Goal: Information Seeking & Learning: Learn about a topic

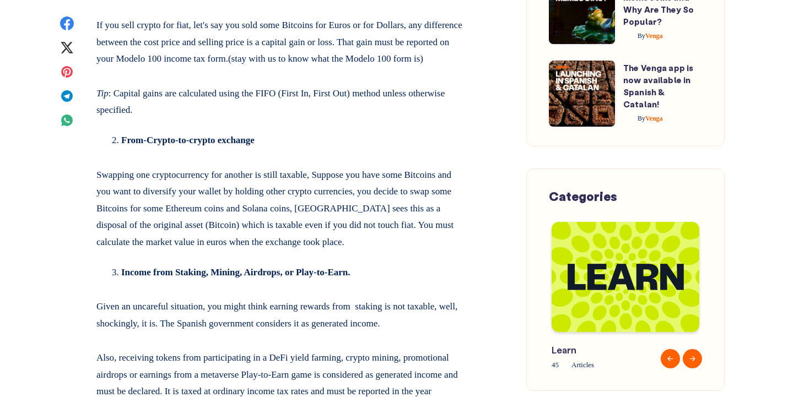
scroll to position [1177, 0]
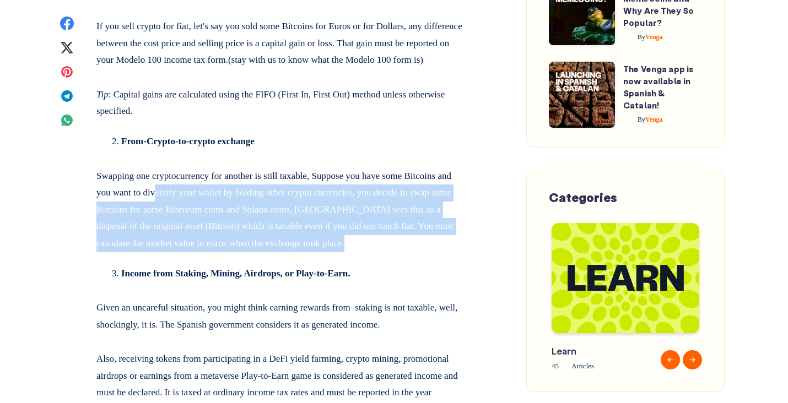
drag, startPoint x: 213, startPoint y: 163, endPoint x: 228, endPoint y: 223, distance: 61.2
drag, startPoint x: 228, startPoint y: 223, endPoint x: 216, endPoint y: 162, distance: 61.7
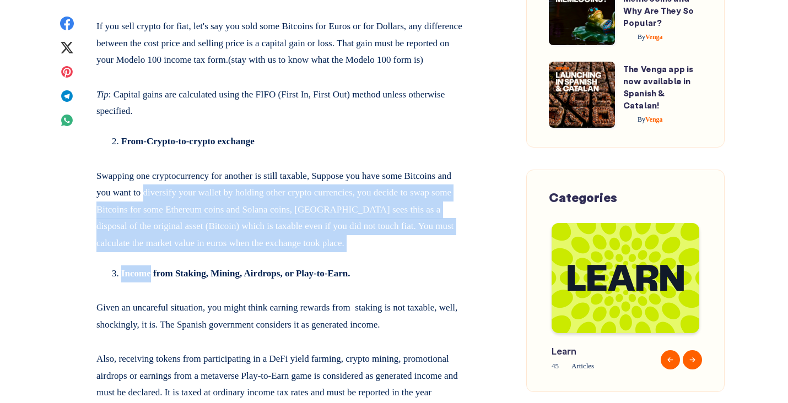
click at [216, 164] on p "Swapping one cryptocurrency for another is still taxable, Suppose you have some…" at bounding box center [280, 208] width 369 height 89
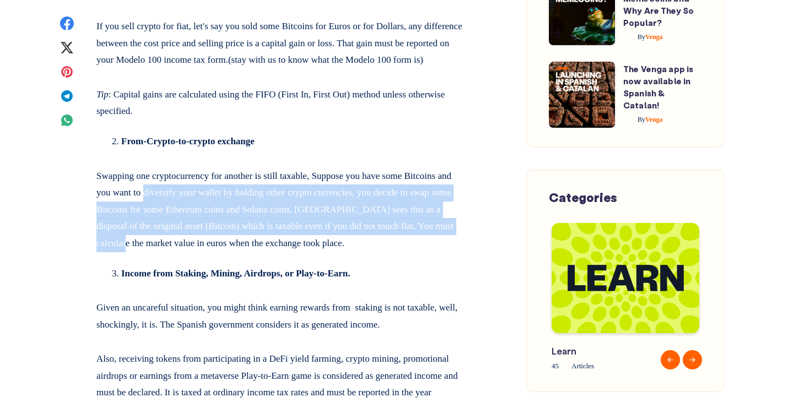
drag, startPoint x: 216, startPoint y: 162, endPoint x: 233, endPoint y: 219, distance: 59.3
click at [233, 219] on p "Swapping one cryptocurrency for another is still taxable, Suppose you have some…" at bounding box center [280, 208] width 369 height 89
drag, startPoint x: 233, startPoint y: 219, endPoint x: 222, endPoint y: 160, distance: 59.6
click at [222, 164] on p "Swapping one cryptocurrency for another is still taxable, Suppose you have some…" at bounding box center [280, 208] width 369 height 89
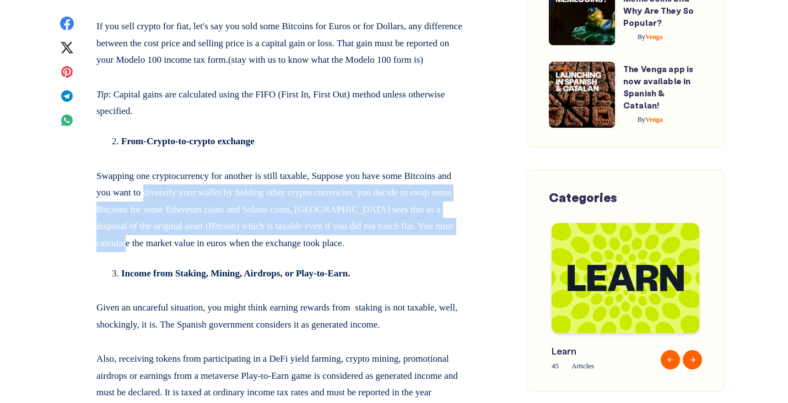
click at [222, 164] on p "Swapping one cryptocurrency for another is still taxable, Suppose you have some…" at bounding box center [280, 208] width 369 height 89
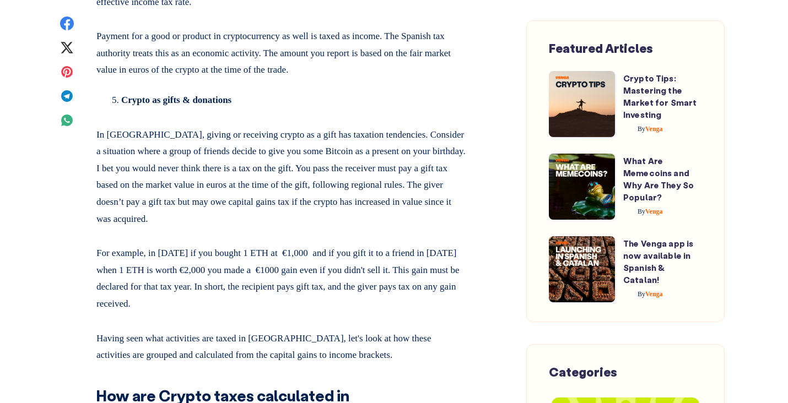
scroll to position [1737, 0]
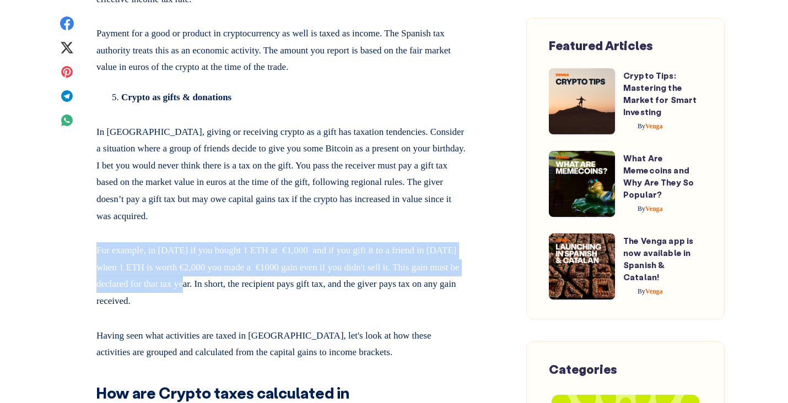
drag, startPoint x: 228, startPoint y: 206, endPoint x: 245, endPoint y: 272, distance: 67.9
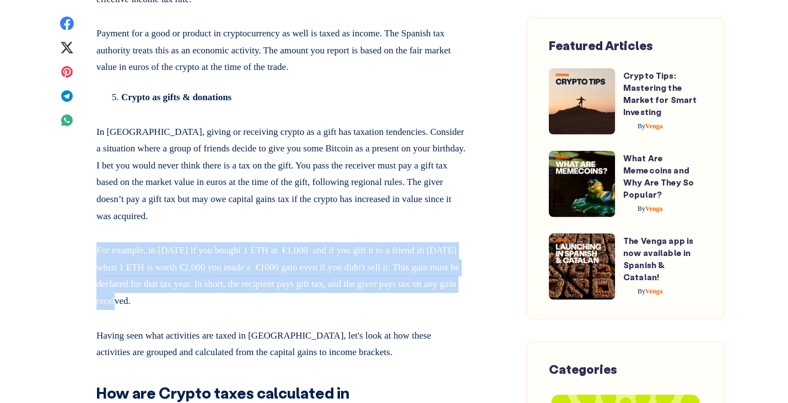
click at [245, 272] on p "For example, in [DATE] if you bought 1 ETH at €1,000 and if you gift it to a fr…" at bounding box center [280, 274] width 369 height 72
drag, startPoint x: 245, startPoint y: 272, endPoint x: 225, endPoint y: 203, distance: 71.3
drag, startPoint x: 225, startPoint y: 203, endPoint x: 242, endPoint y: 277, distance: 75.3
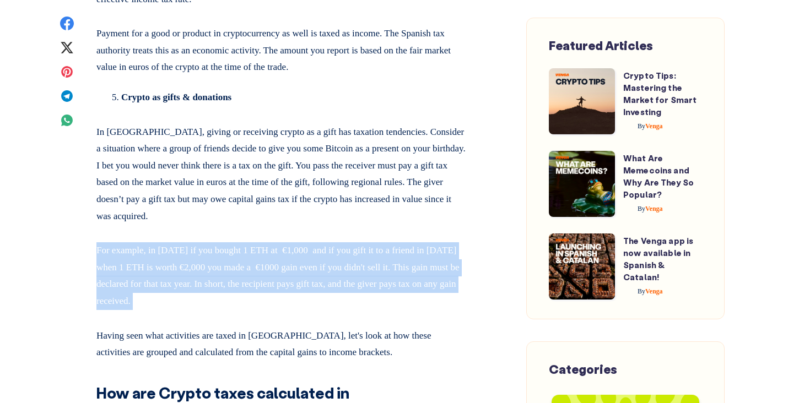
click at [242, 277] on p "For example, in [DATE] if you bought 1 ETH at €1,000 and if you gift it to a fr…" at bounding box center [280, 274] width 369 height 72
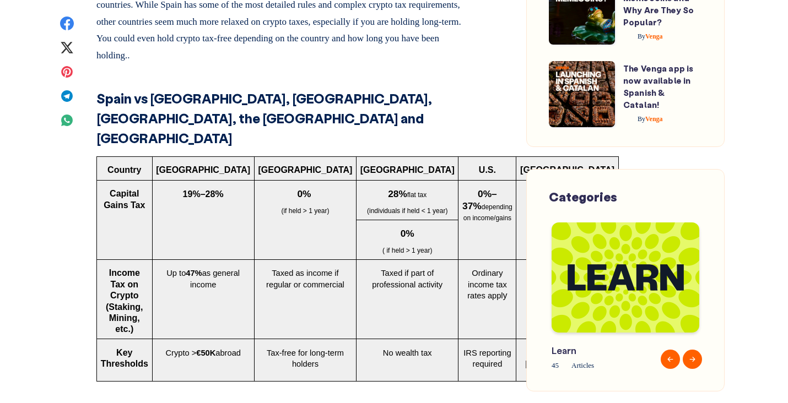
scroll to position [4290, 0]
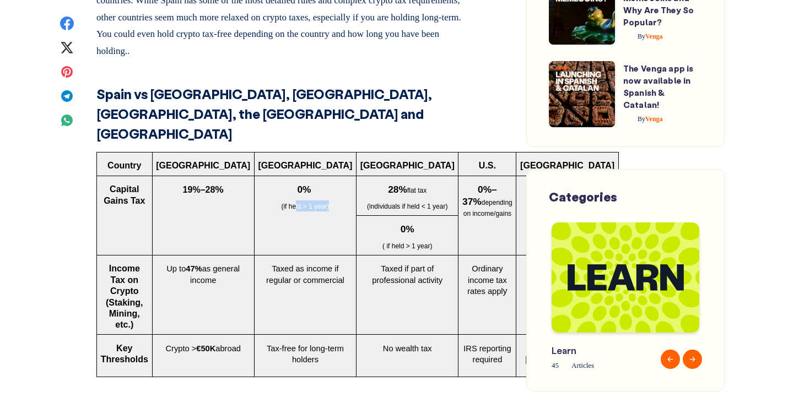
drag, startPoint x: 240, startPoint y: 198, endPoint x: 253, endPoint y: 223, distance: 28.6
click at [254, 223] on td "0% (if held > 1 year)" at bounding box center [305, 215] width 102 height 79
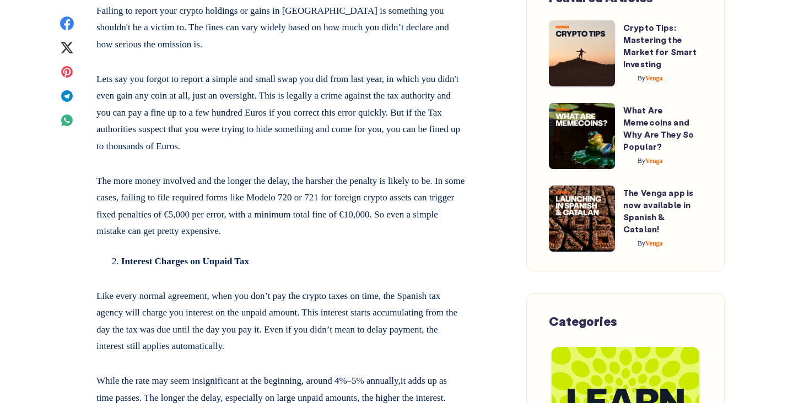
scroll to position [5619, 0]
